Goal: Information Seeking & Learning: Learn about a topic

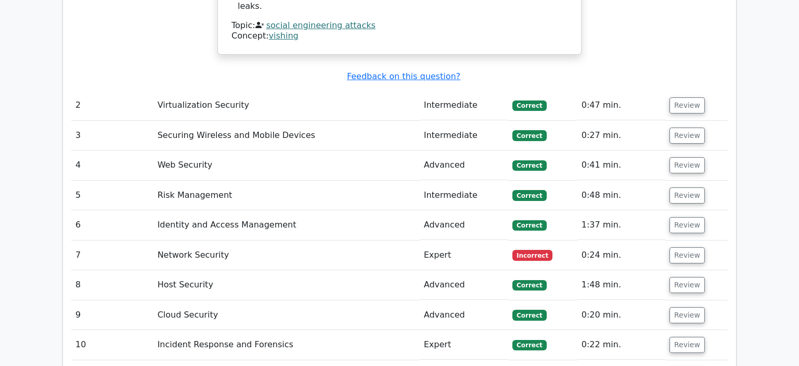
scroll to position [787, 0]
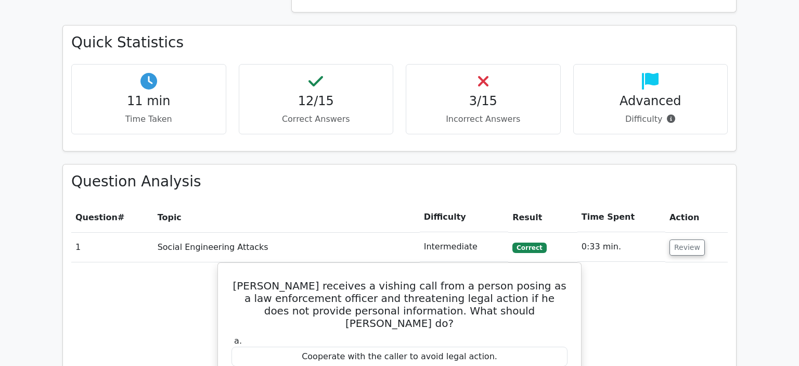
drag, startPoint x: 799, startPoint y: 145, endPoint x: 773, endPoint y: 227, distance: 86.1
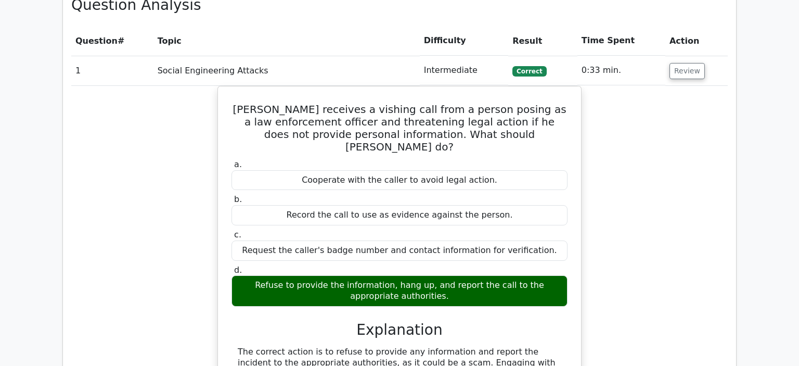
scroll to position [1891, 0]
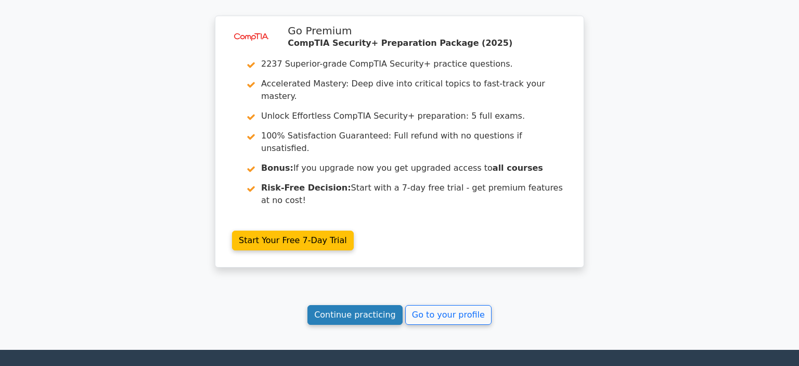
click at [372, 305] on link "Continue practicing" at bounding box center [355, 315] width 95 height 20
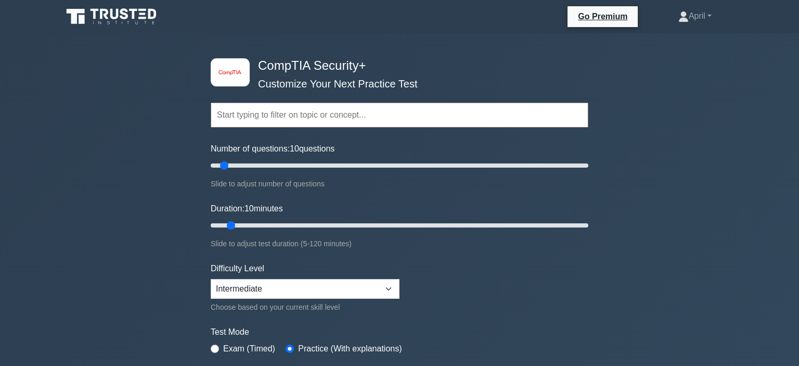
click at [372, 207] on div "Duration: 10 minutes Slide to adjust test duration (5-120 minutes)" at bounding box center [400, 225] width 378 height 47
drag, startPoint x: 230, startPoint y: 222, endPoint x: 257, endPoint y: 223, distance: 27.1
type input "20"
click at [257, 223] on input "Duration: 20 minutes" at bounding box center [400, 225] width 378 height 12
drag, startPoint x: 224, startPoint y: 164, endPoint x: 235, endPoint y: 172, distance: 13.6
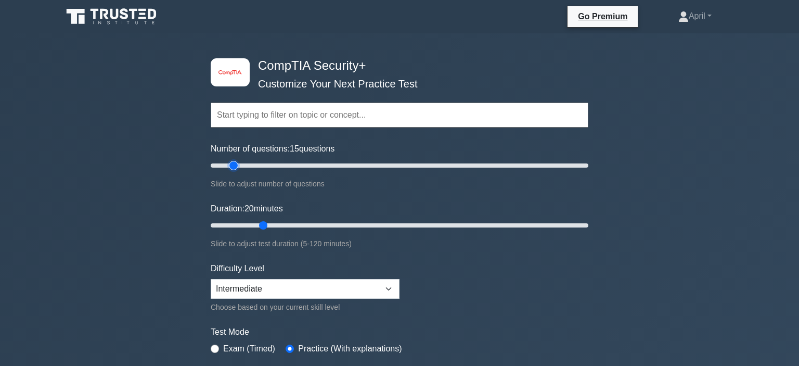
type input "15"
click at [235, 172] on input "Number of questions: 15 questions" at bounding box center [400, 165] width 378 height 12
drag, startPoint x: 205, startPoint y: 299, endPoint x: 276, endPoint y: 335, distance: 79.6
click at [276, 335] on div "image/svg+xml CompTIA Security+ Customize Your Next Practice Test Topics Crypto…" at bounding box center [400, 225] width 390 height 384
click at [376, 315] on form "Topics Cryptography Identity and Access Management Risk Management Network Secu…" at bounding box center [400, 232] width 378 height 322
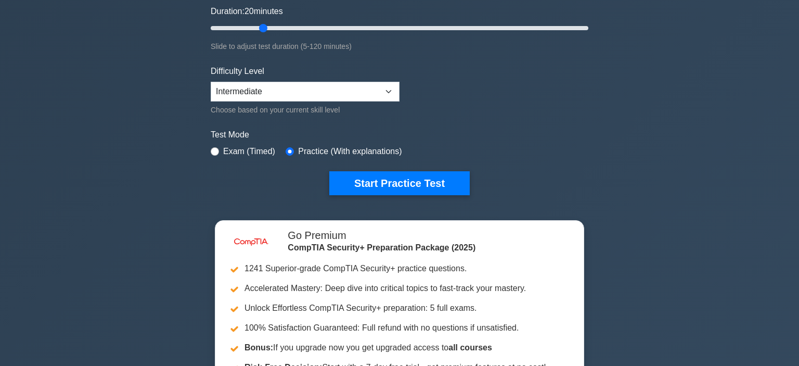
scroll to position [193, 0]
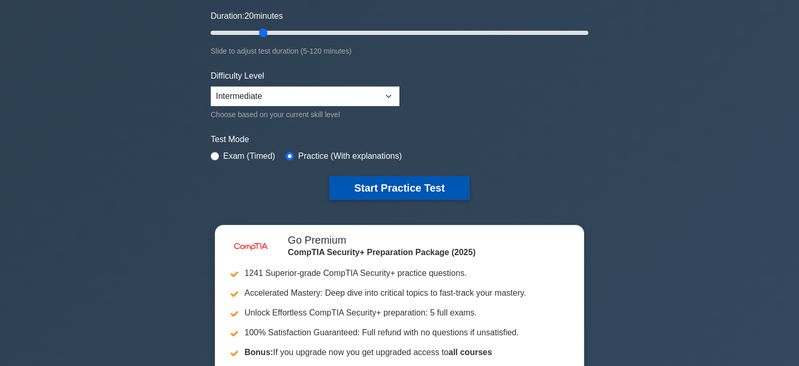
click at [452, 188] on button "Start Practice Test" at bounding box center [399, 188] width 141 height 24
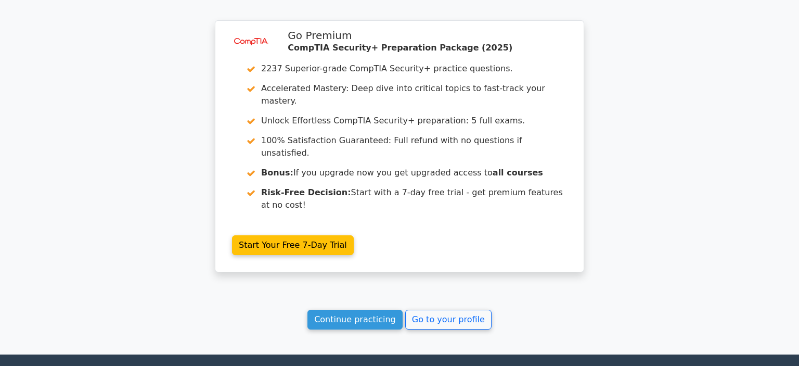
scroll to position [835, 0]
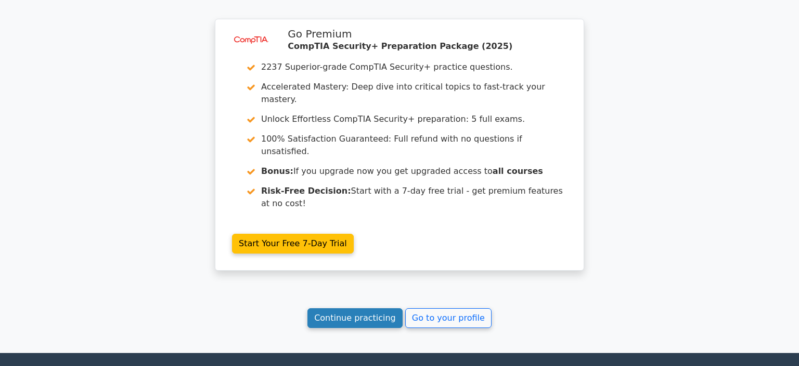
click at [381, 308] on link "Continue practicing" at bounding box center [355, 318] width 95 height 20
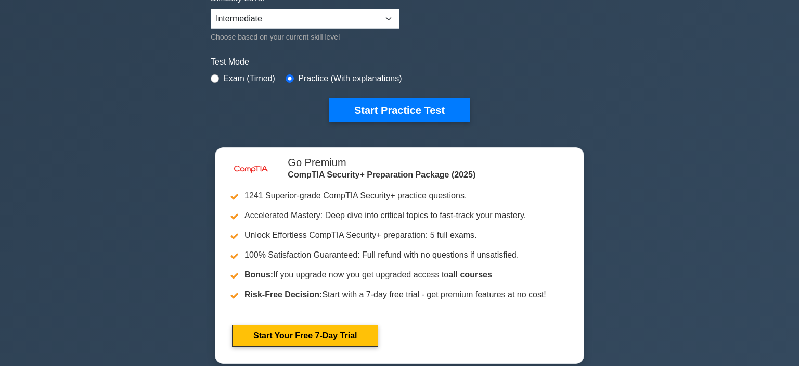
scroll to position [274, 0]
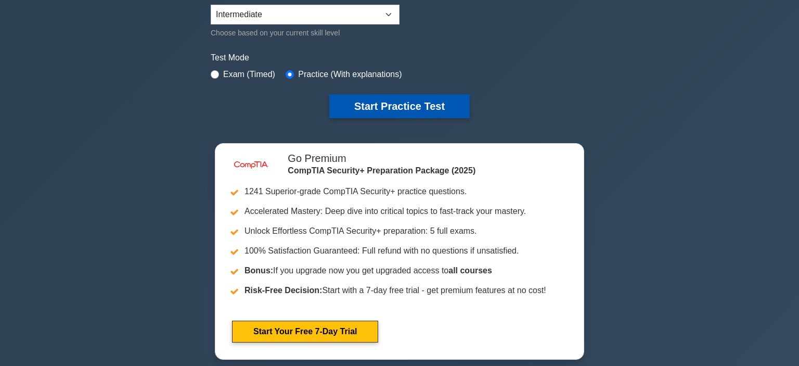
click at [433, 109] on button "Start Practice Test" at bounding box center [399, 106] width 141 height 24
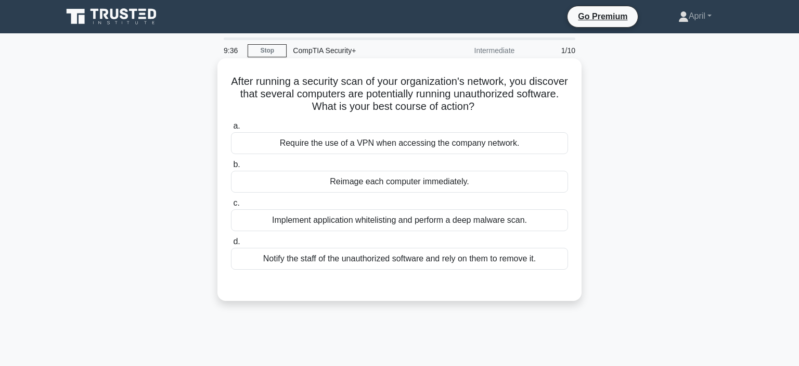
click at [454, 225] on div "Implement application whitelisting and perform a deep malware scan." at bounding box center [399, 220] width 337 height 22
click at [231, 207] on input "c. Implement application whitelisting and perform a deep malware scan." at bounding box center [231, 203] width 0 height 7
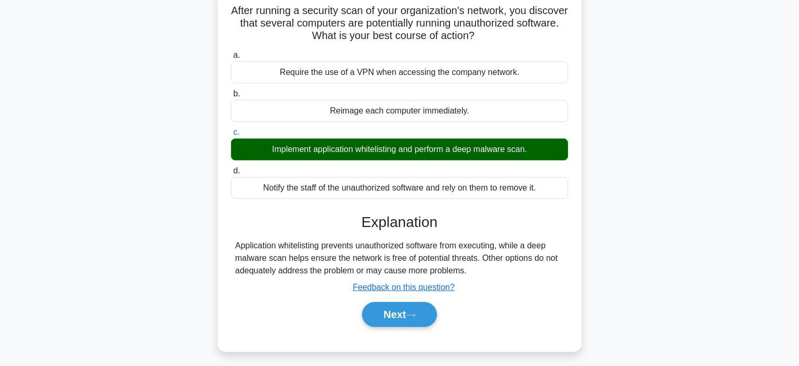
scroll to position [75, 0]
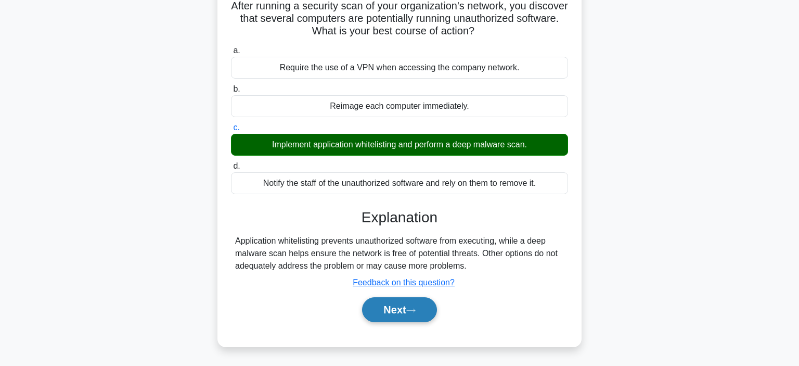
click at [413, 314] on button "Next" at bounding box center [399, 309] width 74 height 25
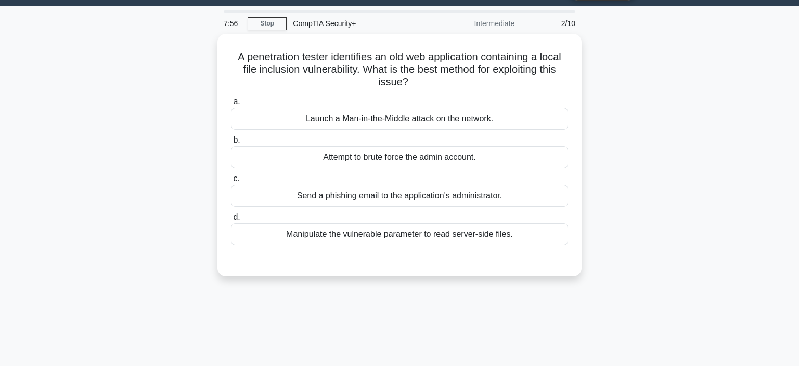
scroll to position [27, 0]
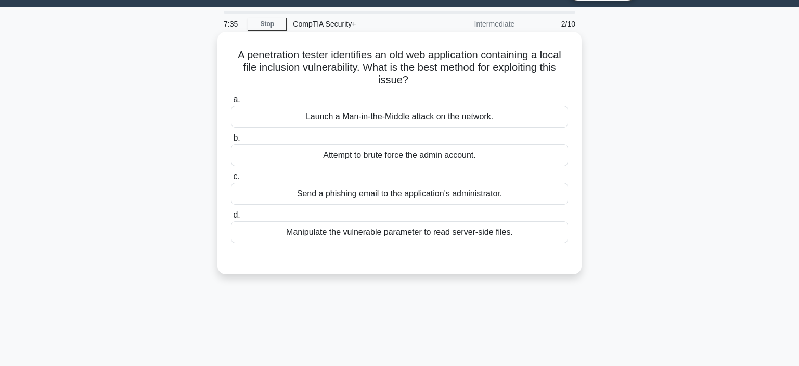
click at [536, 226] on div "Manipulate the vulnerable parameter to read server-side files." at bounding box center [399, 232] width 337 height 22
click at [231, 219] on input "d. Manipulate the vulnerable parameter to read server-side files." at bounding box center [231, 215] width 0 height 7
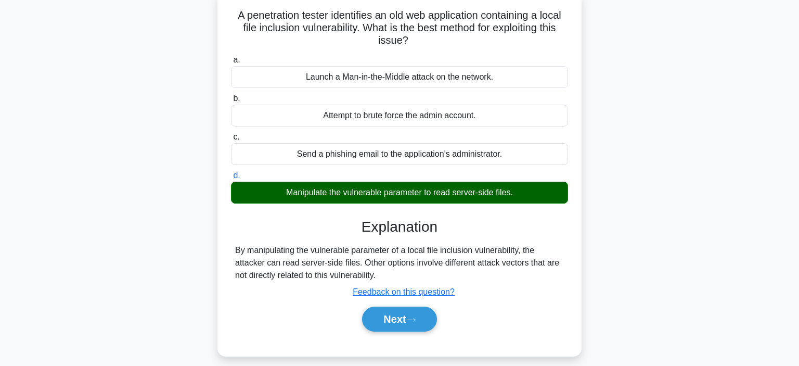
scroll to position [71, 0]
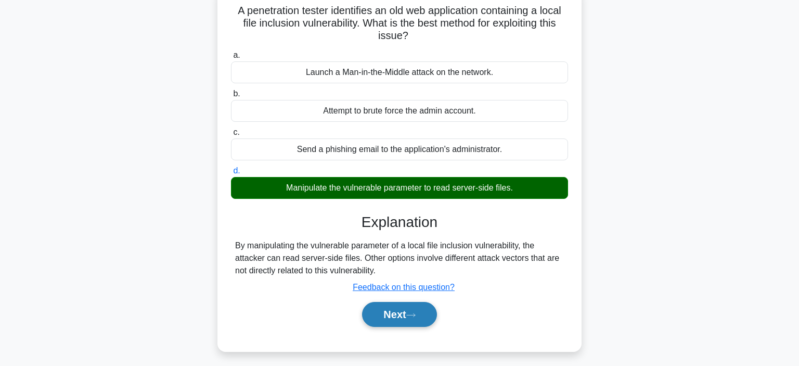
click at [411, 305] on button "Next" at bounding box center [399, 314] width 74 height 25
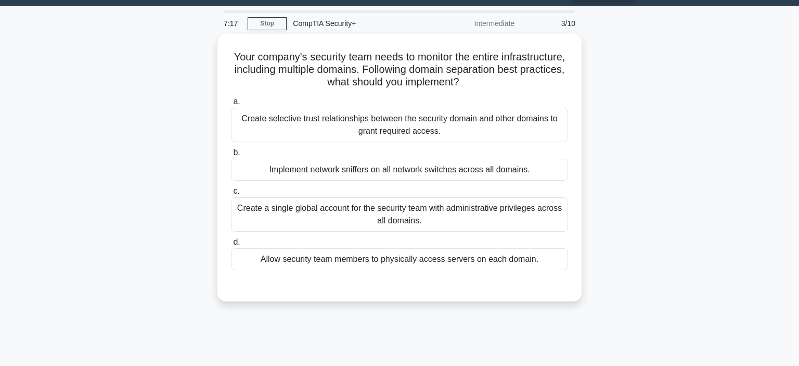
scroll to position [28, 0]
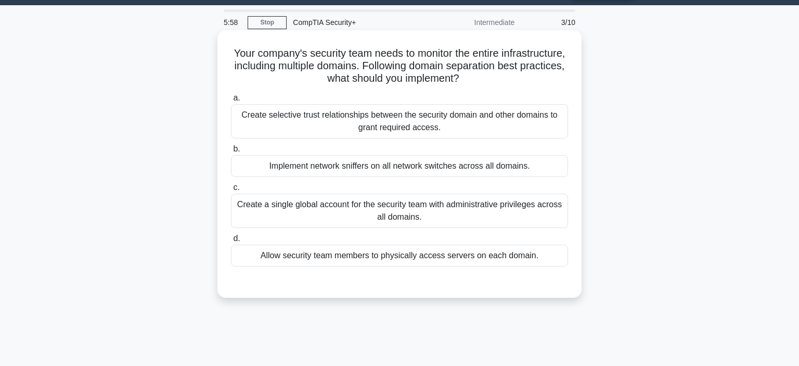
click at [422, 128] on div "Create selective trust relationships between the security domain and other doma…" at bounding box center [399, 121] width 337 height 34
click at [231, 101] on input "a. Create selective trust relationships between the security domain and other d…" at bounding box center [231, 98] width 0 height 7
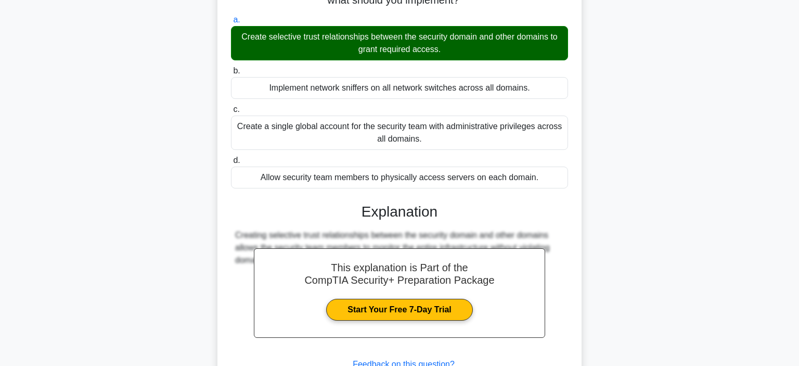
scroll to position [196, 0]
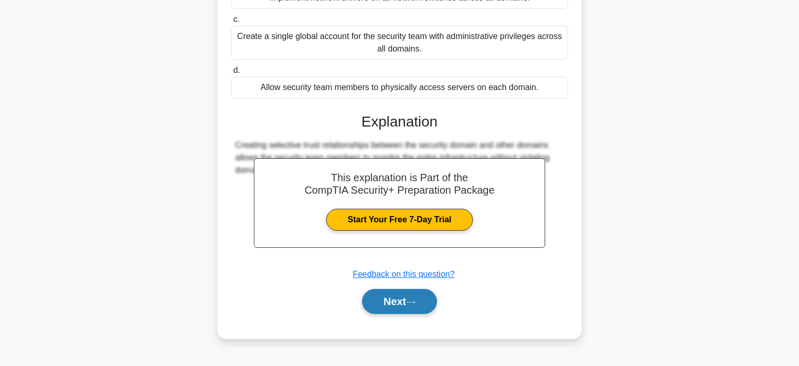
click at [394, 291] on button "Next" at bounding box center [399, 301] width 74 height 25
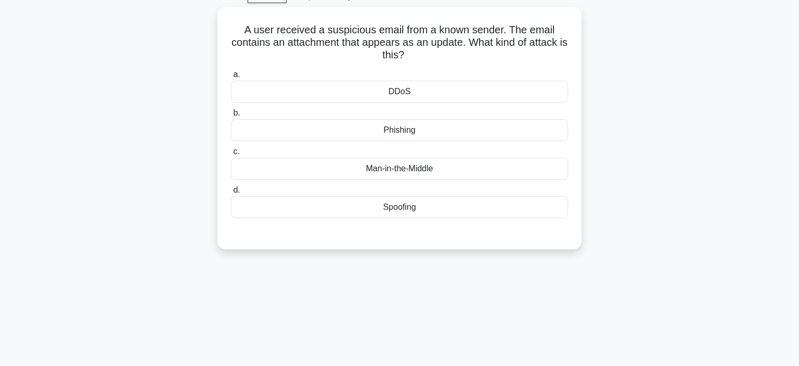
scroll to position [54, 0]
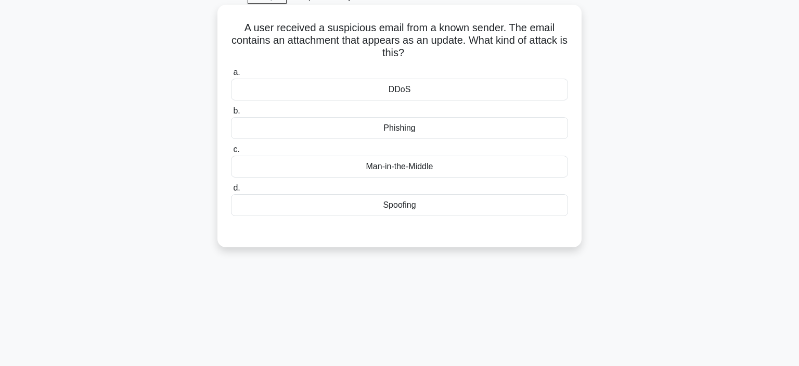
click at [501, 136] on div "Phishing" at bounding box center [399, 128] width 337 height 22
click at [231, 114] on input "b. Phishing" at bounding box center [231, 111] width 0 height 7
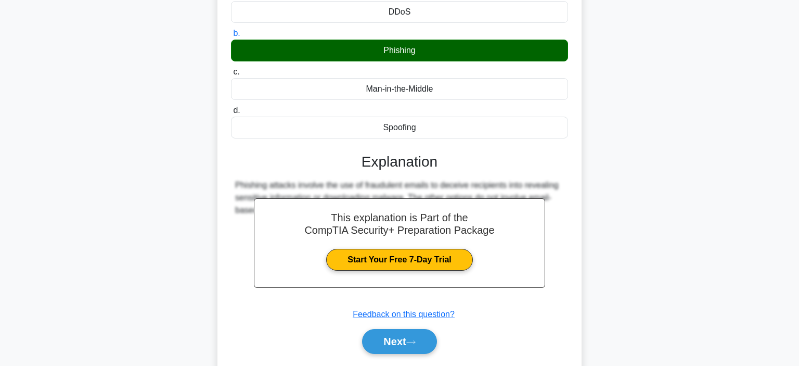
scroll to position [152, 0]
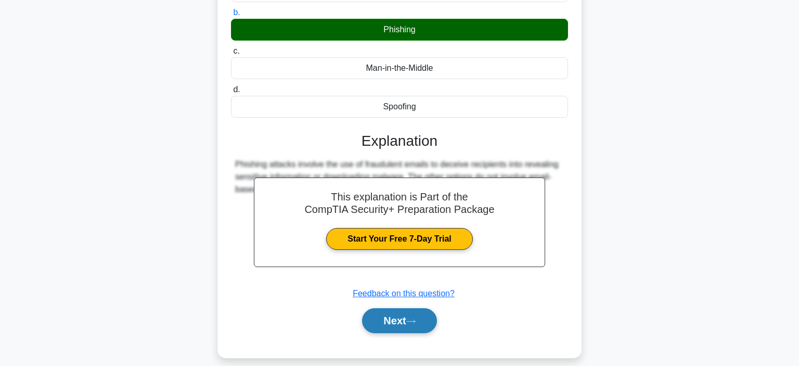
click at [396, 310] on button "Next" at bounding box center [399, 320] width 74 height 25
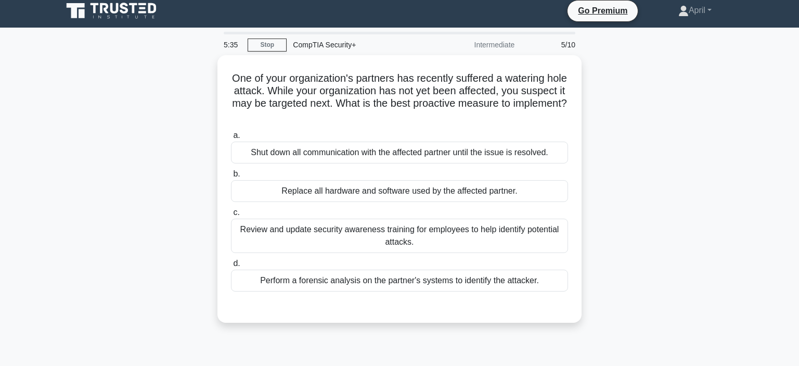
scroll to position [7, 0]
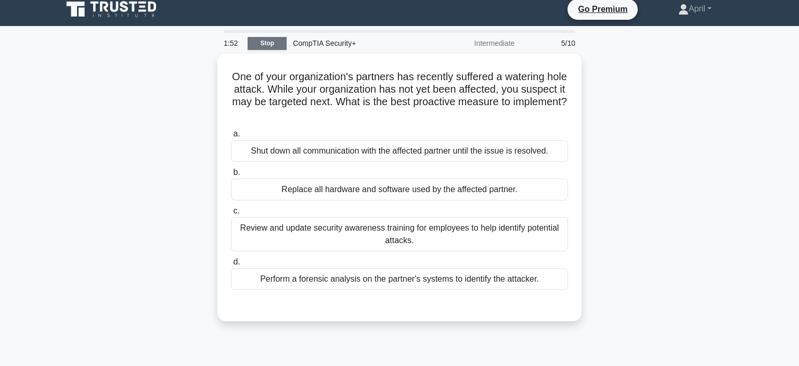
click at [275, 48] on link "Stop" at bounding box center [267, 43] width 39 height 13
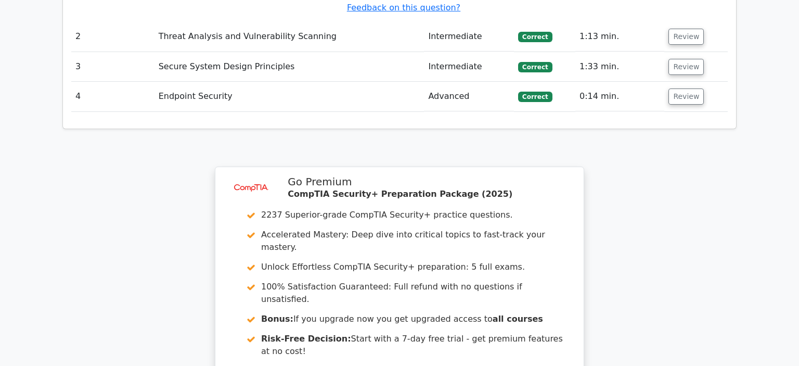
scroll to position [1334, 0]
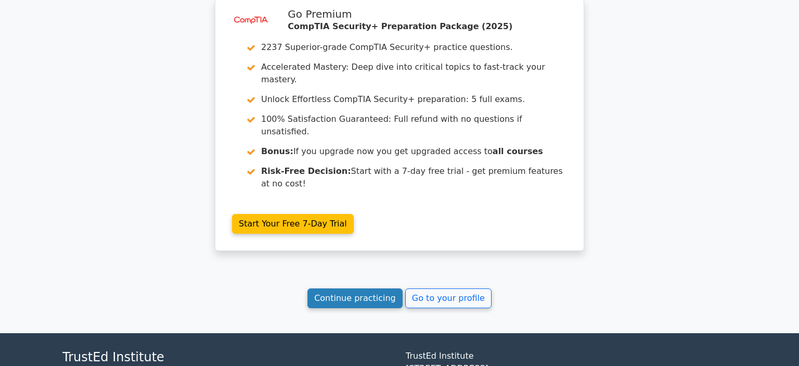
click at [366, 288] on link "Continue practicing" at bounding box center [355, 298] width 95 height 20
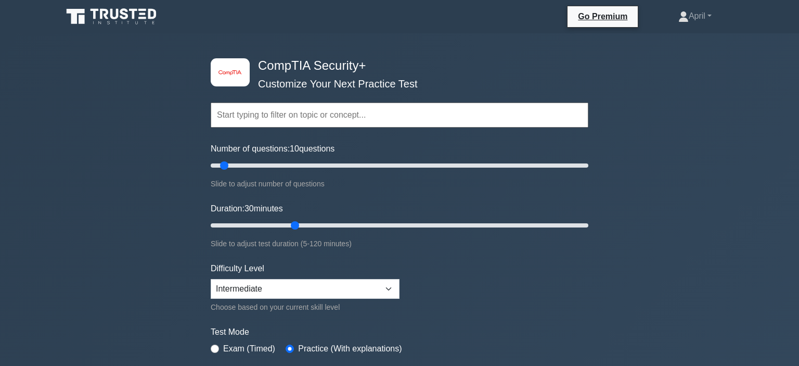
drag, startPoint x: 230, startPoint y: 225, endPoint x: 288, endPoint y: 247, distance: 62.2
type input "30"
click at [288, 232] on input "Duration: 30 minutes" at bounding box center [400, 225] width 378 height 12
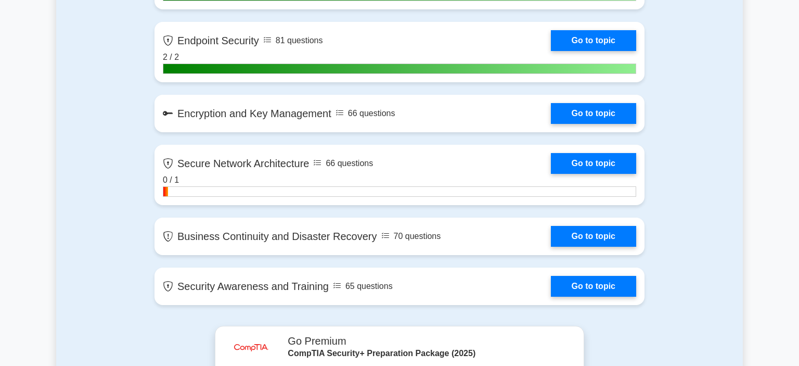
scroll to position [2099, 0]
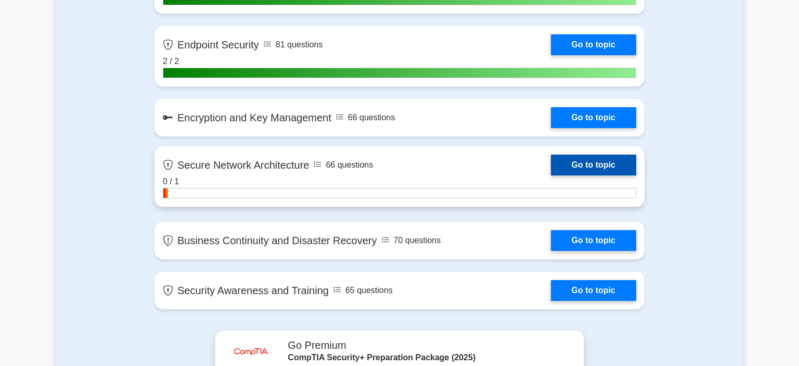
click at [615, 155] on link "Go to topic" at bounding box center [593, 165] width 85 height 21
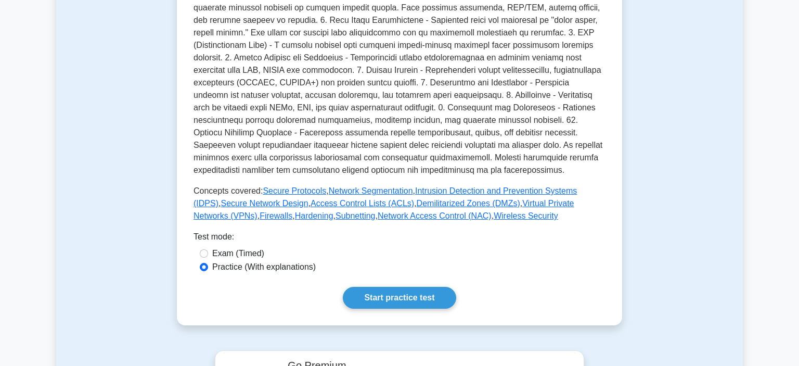
scroll to position [352, 0]
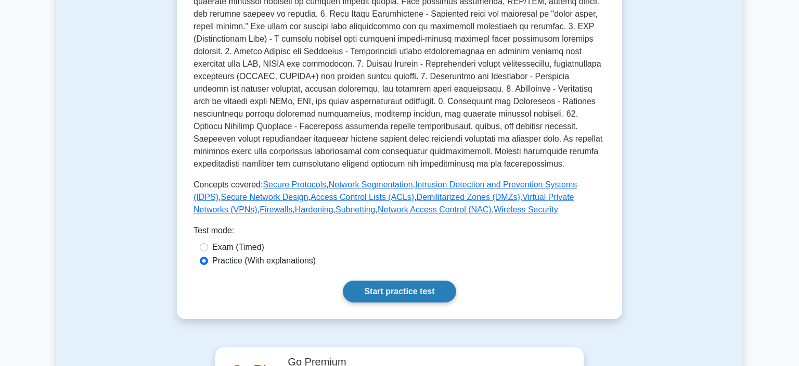
click at [429, 285] on link "Start practice test" at bounding box center [399, 291] width 113 height 22
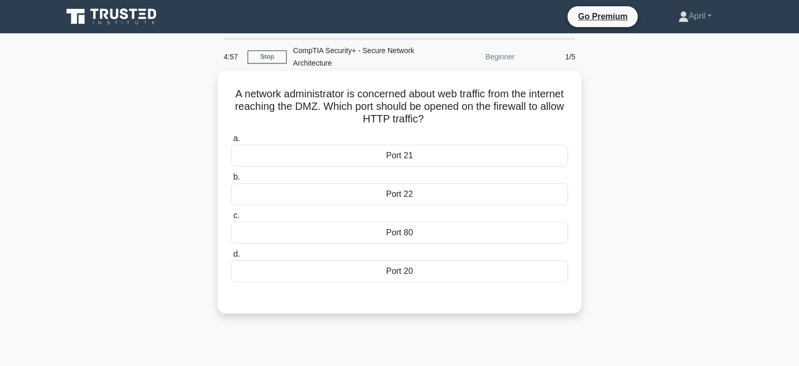
click at [432, 227] on div "Port 80" at bounding box center [399, 233] width 337 height 22
click at [231, 219] on input "c. Port 80" at bounding box center [231, 215] width 0 height 7
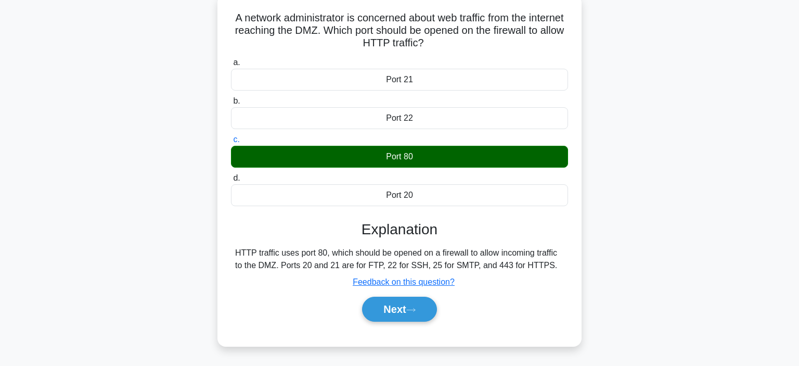
scroll to position [82, 0]
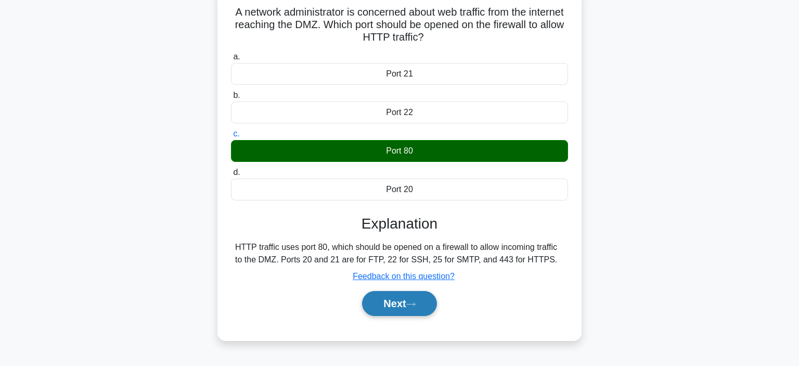
click at [386, 297] on button "Next" at bounding box center [399, 303] width 74 height 25
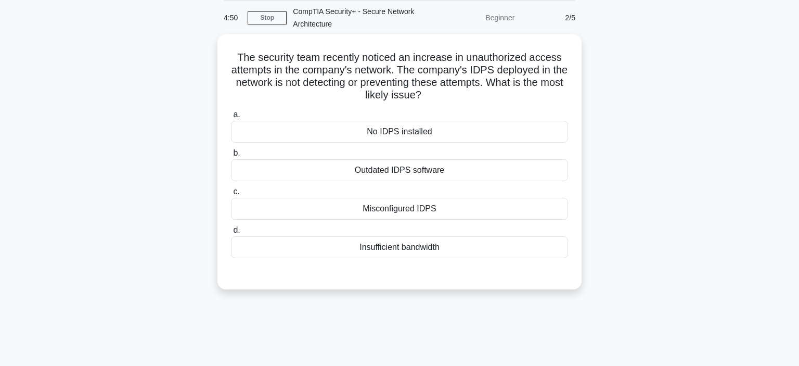
scroll to position [40, 0]
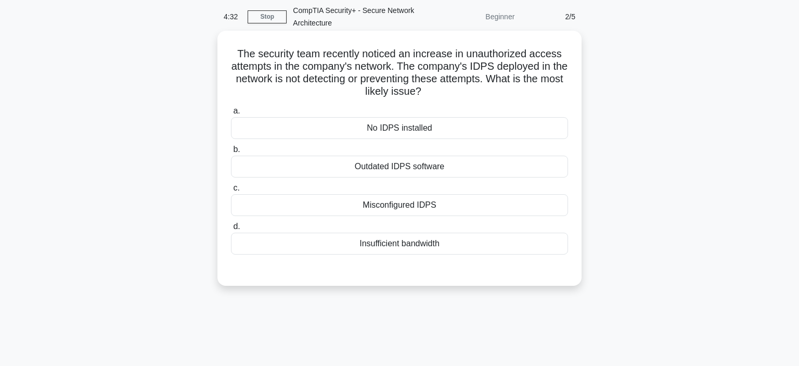
click at [424, 208] on div "Misconfigured IDPS" at bounding box center [399, 205] width 337 height 22
click at [231, 192] on input "c. Misconfigured IDPS" at bounding box center [231, 188] width 0 height 7
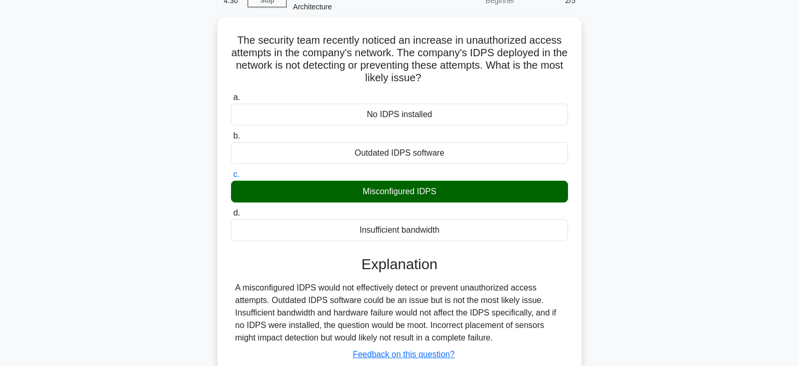
scroll to position [130, 0]
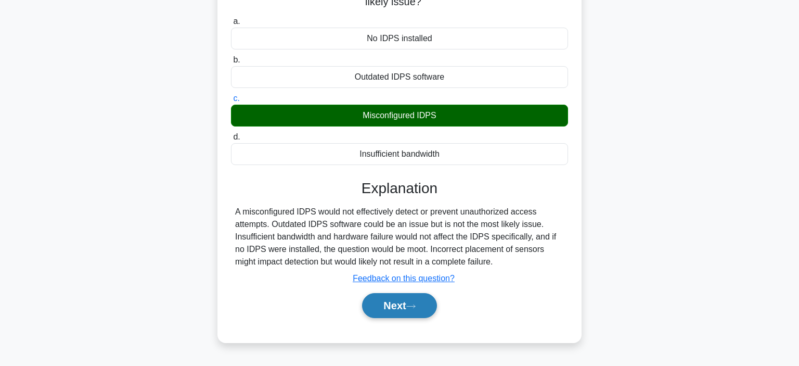
click at [403, 314] on div "Next" at bounding box center [399, 305] width 337 height 33
click at [403, 311] on button "Next" at bounding box center [399, 305] width 74 height 25
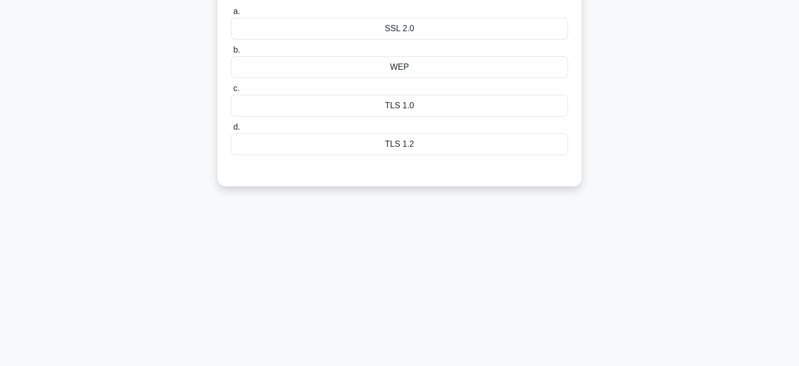
scroll to position [0, 0]
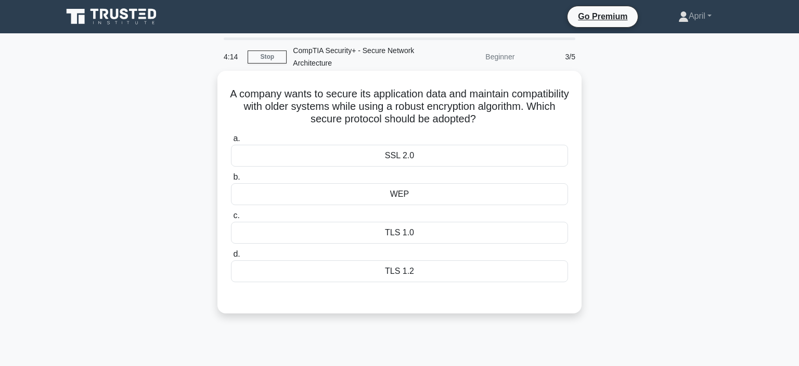
click at [431, 155] on div "SSL 2.0" at bounding box center [399, 156] width 337 height 22
click at [231, 142] on input "a. SSL 2.0" at bounding box center [231, 138] width 0 height 7
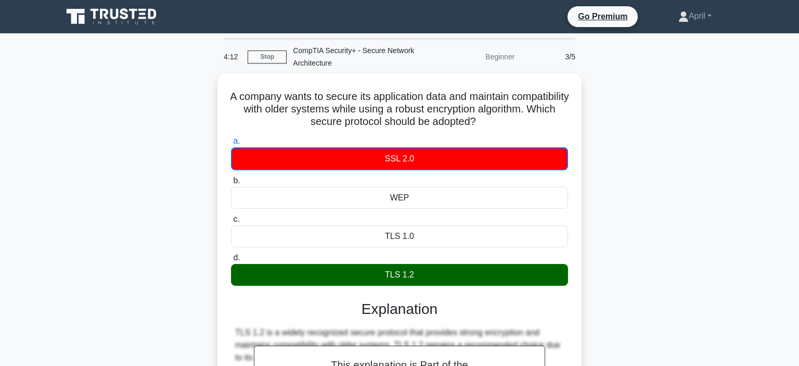
click at [744, 190] on main "4:12 Stop CompTIA Security+ - Secure Network Architecture Beginner 3/5 A compan…" at bounding box center [399, 297] width 799 height 529
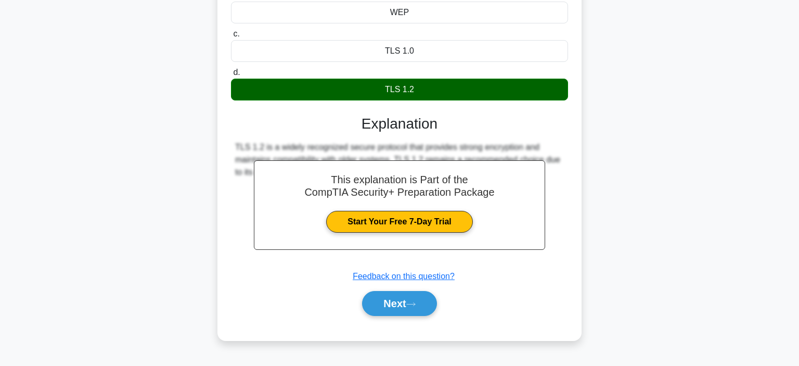
scroll to position [188, 0]
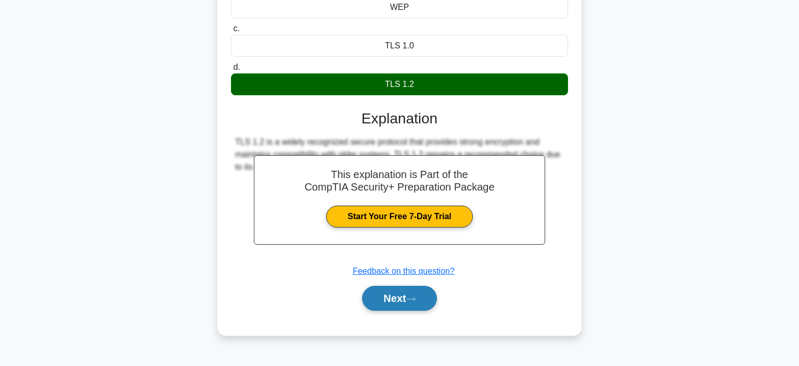
click at [418, 295] on button "Next" at bounding box center [399, 298] width 74 height 25
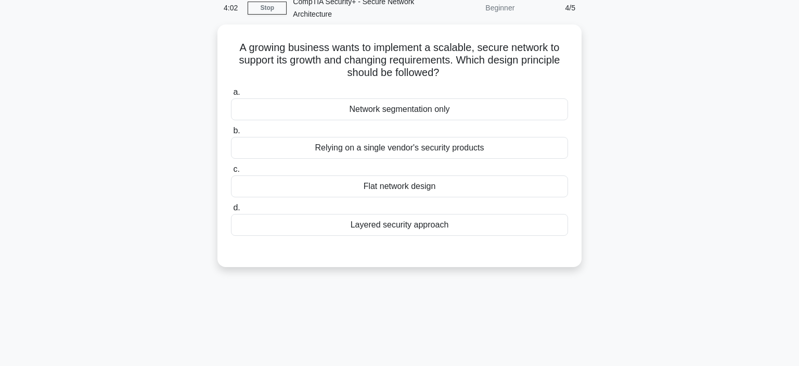
scroll to position [48, 0]
click at [491, 230] on div "Layered security approach" at bounding box center [399, 223] width 337 height 22
click at [231, 210] on input "d. Layered security approach" at bounding box center [231, 206] width 0 height 7
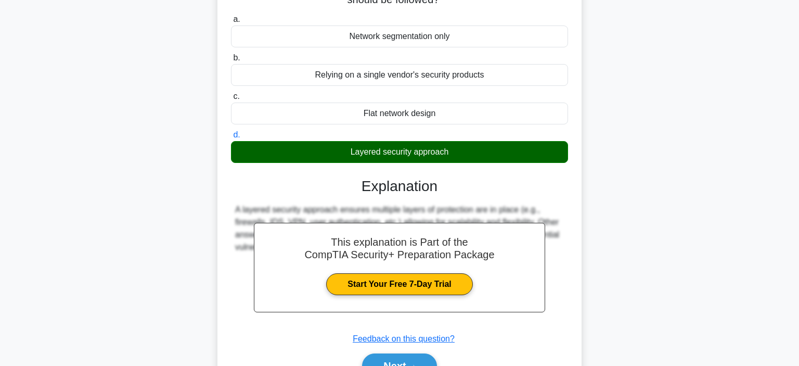
scroll to position [131, 0]
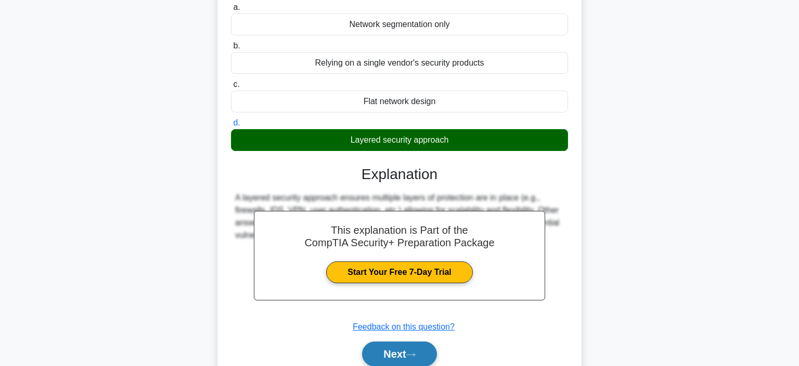
click at [416, 356] on icon at bounding box center [410, 355] width 9 height 6
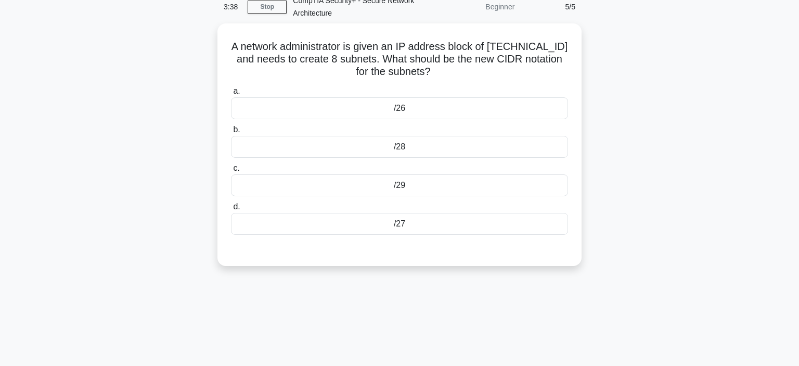
scroll to position [49, 0]
click at [451, 181] on div "/29" at bounding box center [399, 184] width 337 height 22
click at [231, 170] on input "c. /29" at bounding box center [231, 166] width 0 height 7
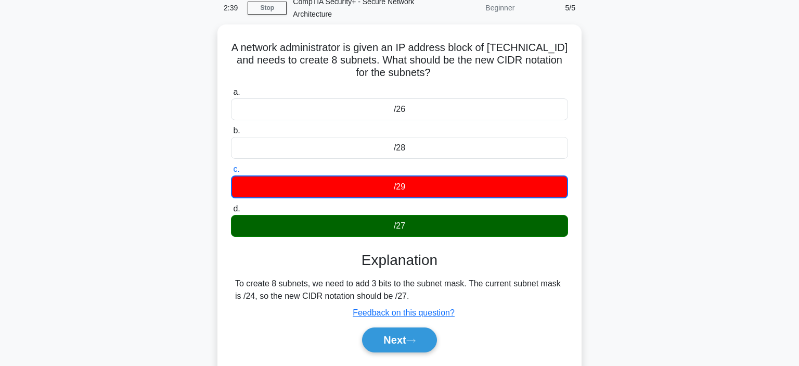
click at [617, 245] on div "A network administrator is given an IP address block of 172.31.16.0/24 and need…" at bounding box center [399, 206] width 687 height 365
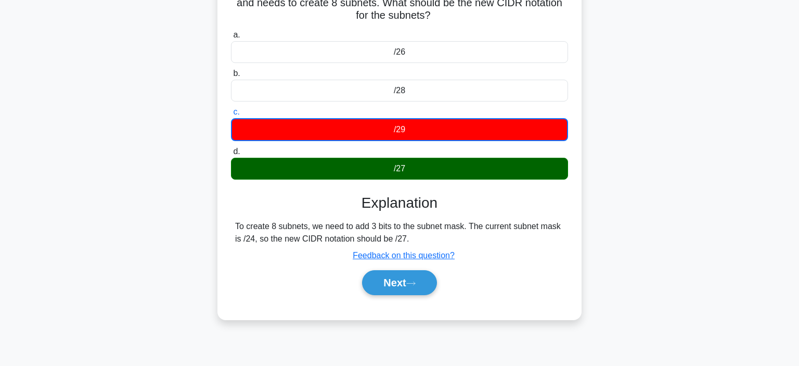
scroll to position [109, 0]
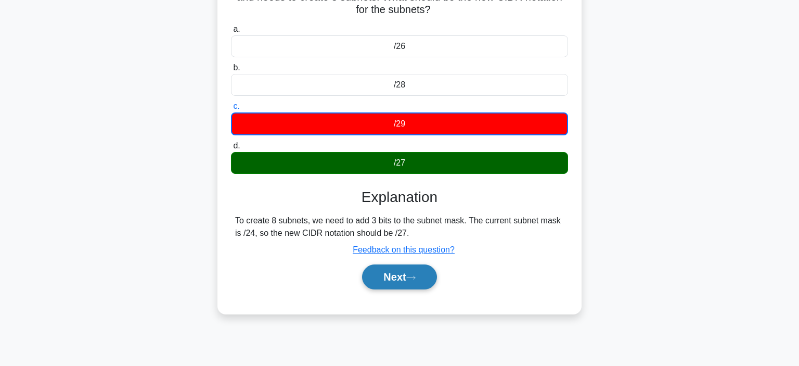
click at [384, 283] on button "Next" at bounding box center [399, 276] width 74 height 25
click at [385, 283] on button "Next" at bounding box center [399, 276] width 74 height 25
